Goal: Find contact information: Find contact information

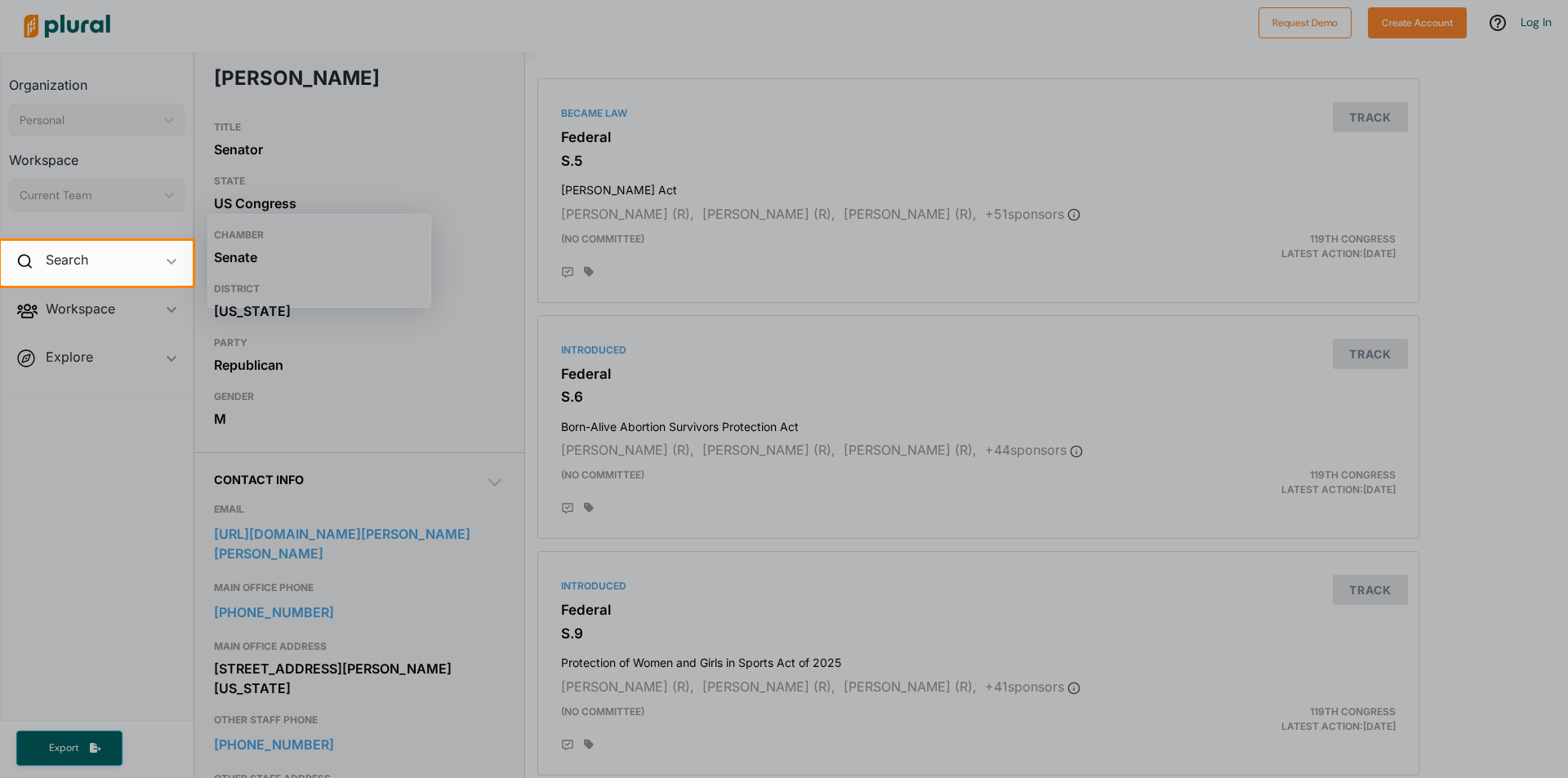
scroll to position [163, 0]
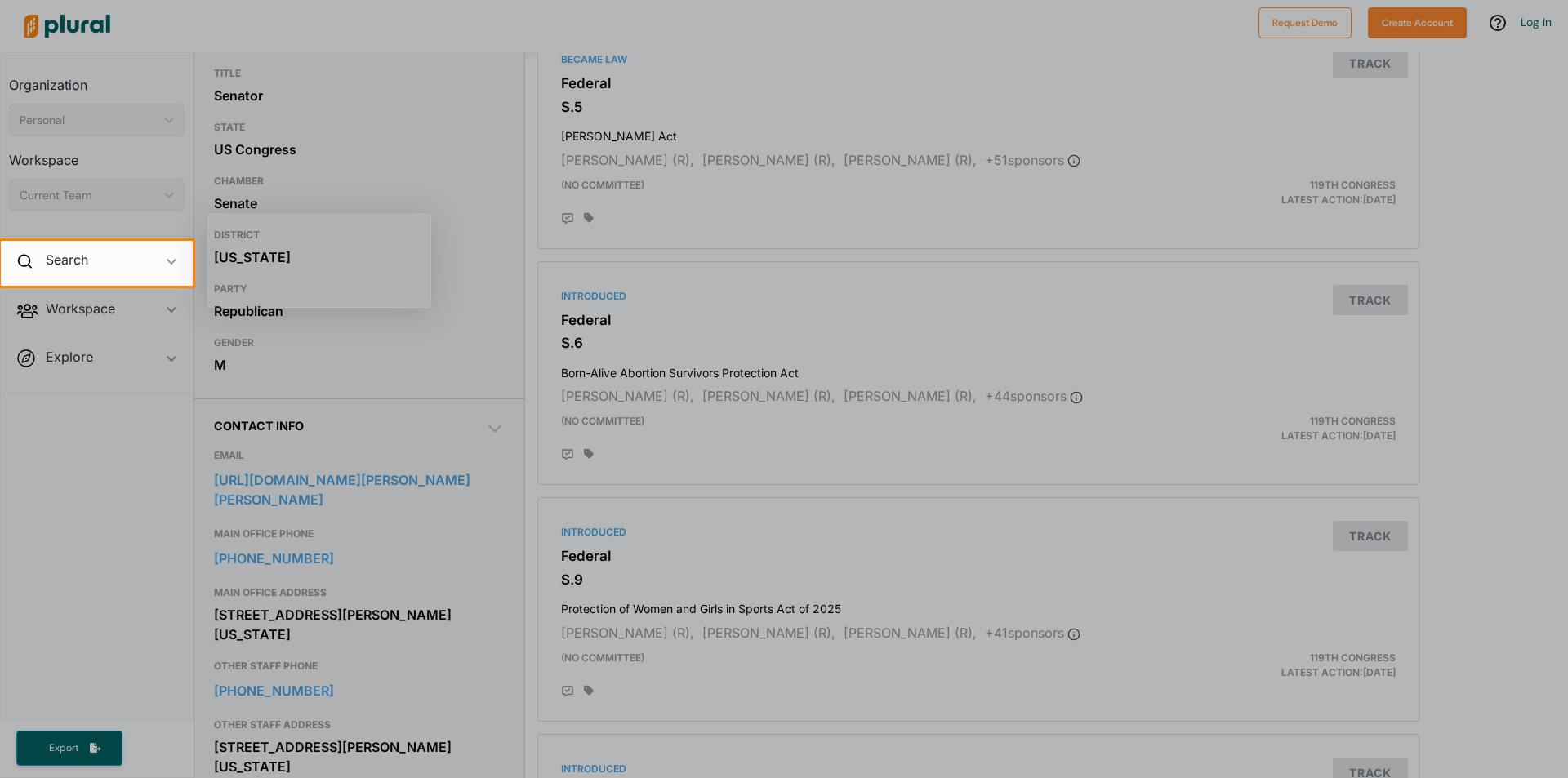
click at [327, 505] on div at bounding box center [784, 531] width 1568 height 492
click at [291, 483] on div at bounding box center [784, 531] width 1568 height 492
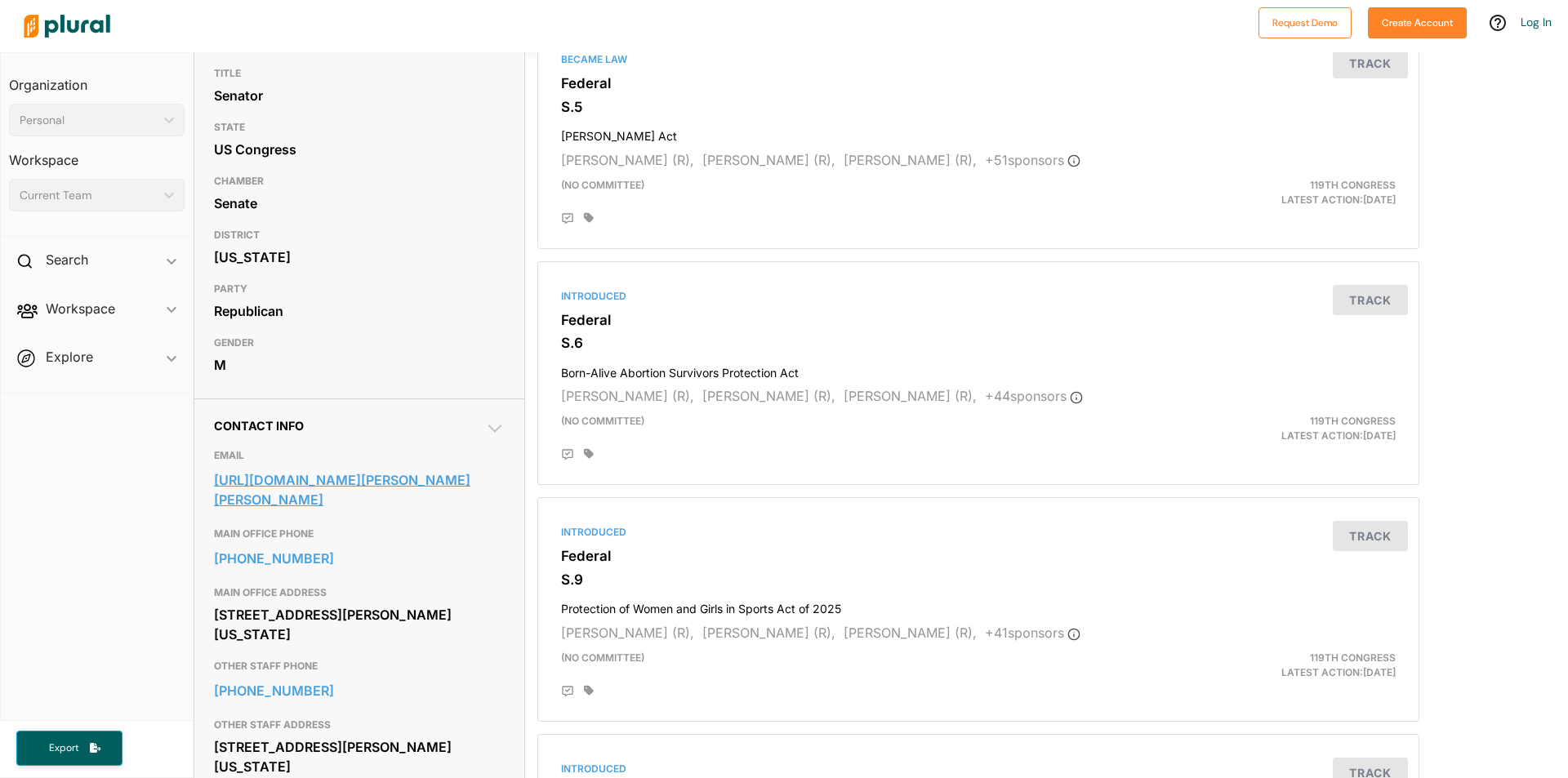
click at [283, 484] on link "[URL][DOMAIN_NAME][PERSON_NAME][PERSON_NAME]" at bounding box center [359, 490] width 291 height 44
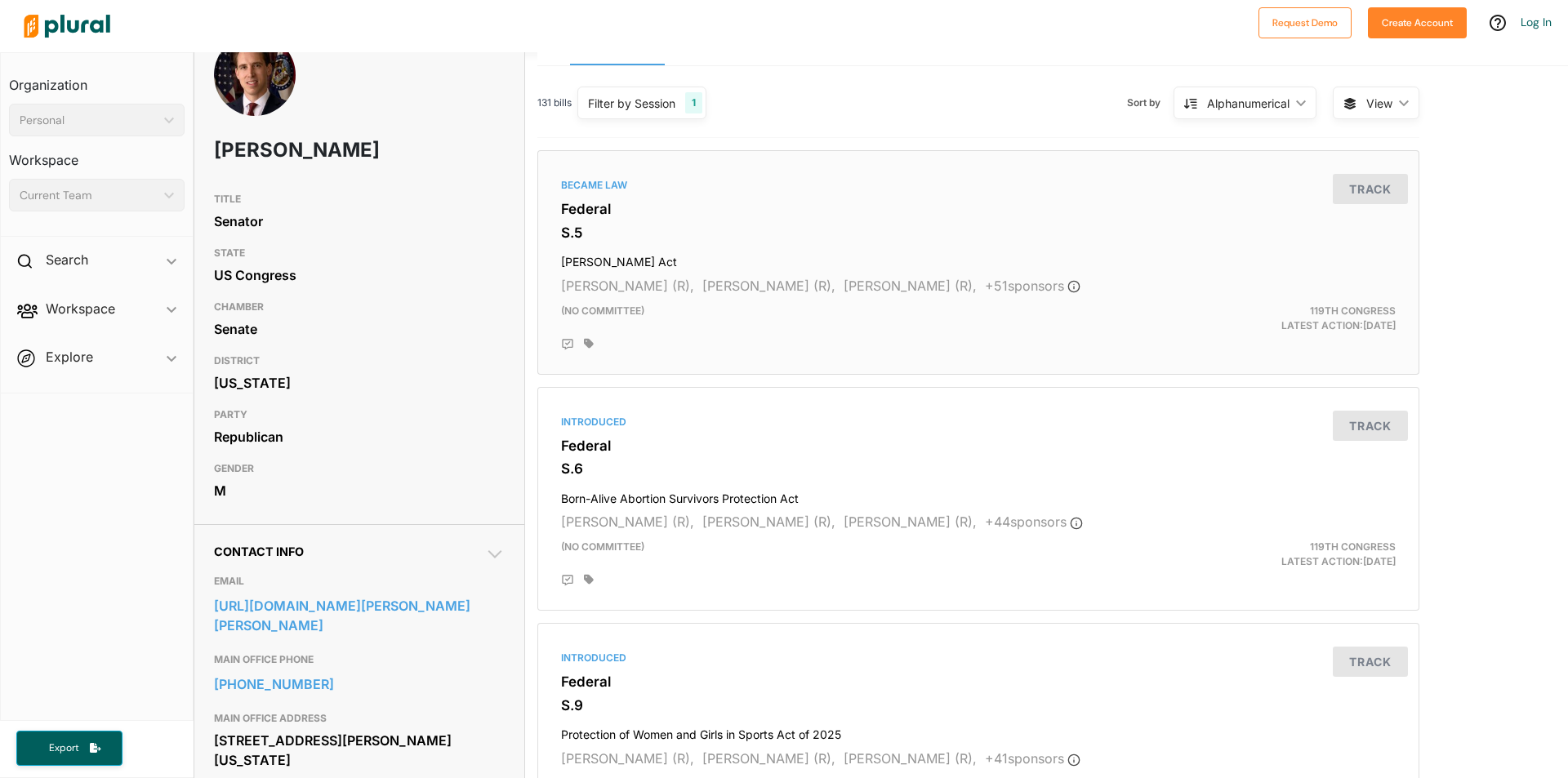
scroll to position [0, 0]
